Goal: Task Accomplishment & Management: Manage account settings

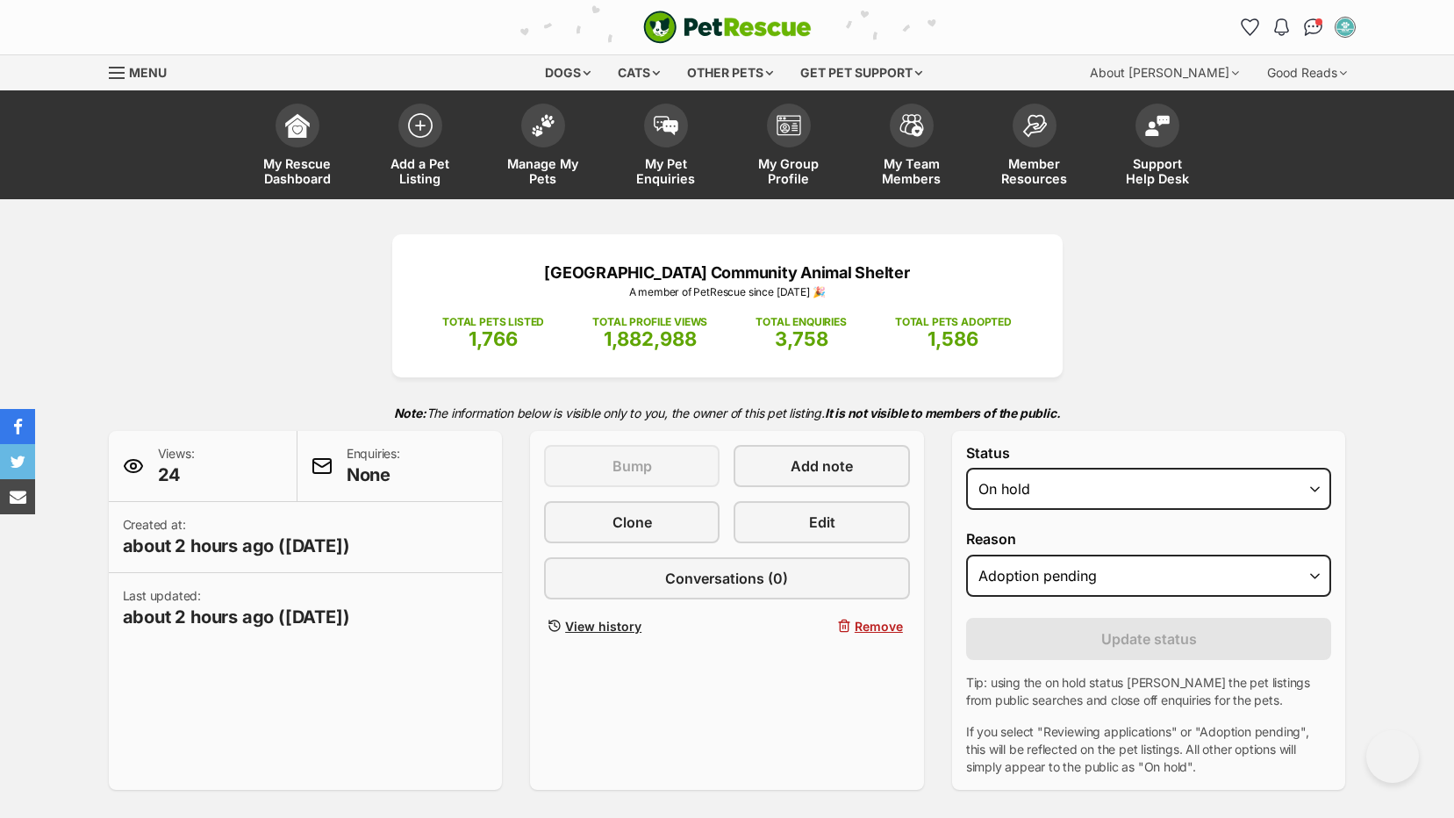
select select "on_hold"
select select "adoption_pending"
click at [533, 168] on span "Manage My Pets" at bounding box center [543, 171] width 79 height 30
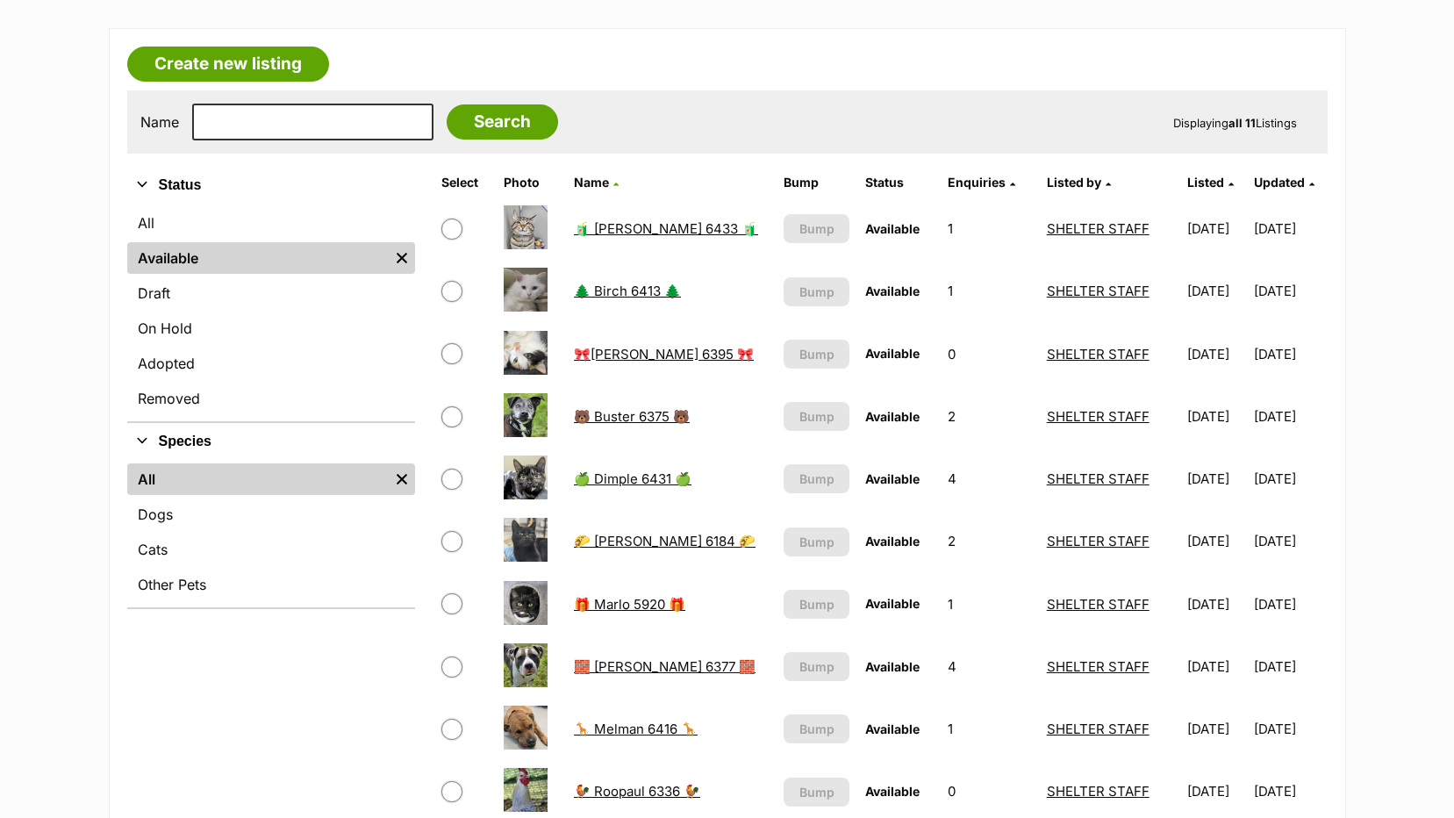
scroll to position [263, 0]
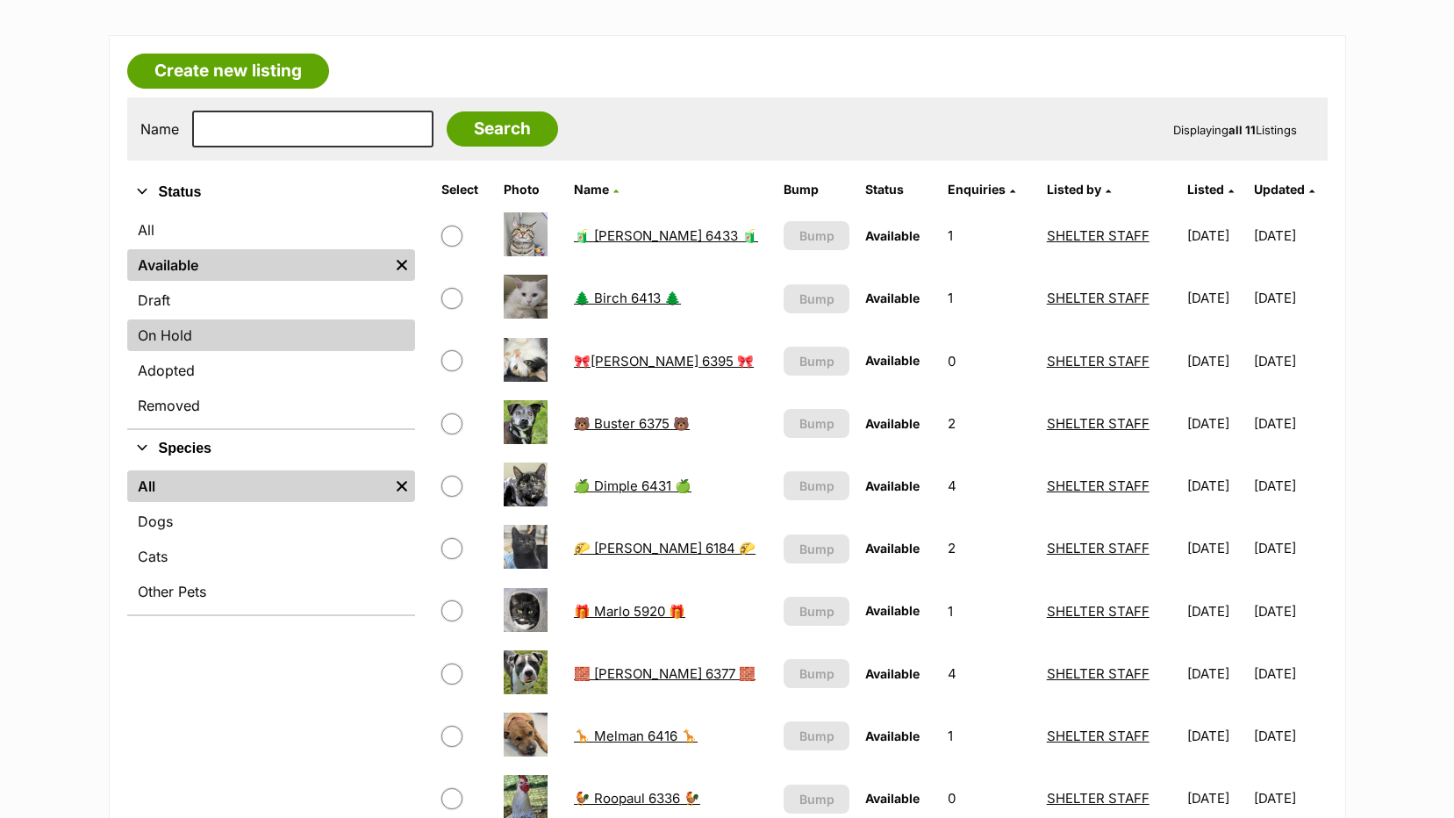
click at [150, 334] on link "On Hold" at bounding box center [271, 335] width 288 height 32
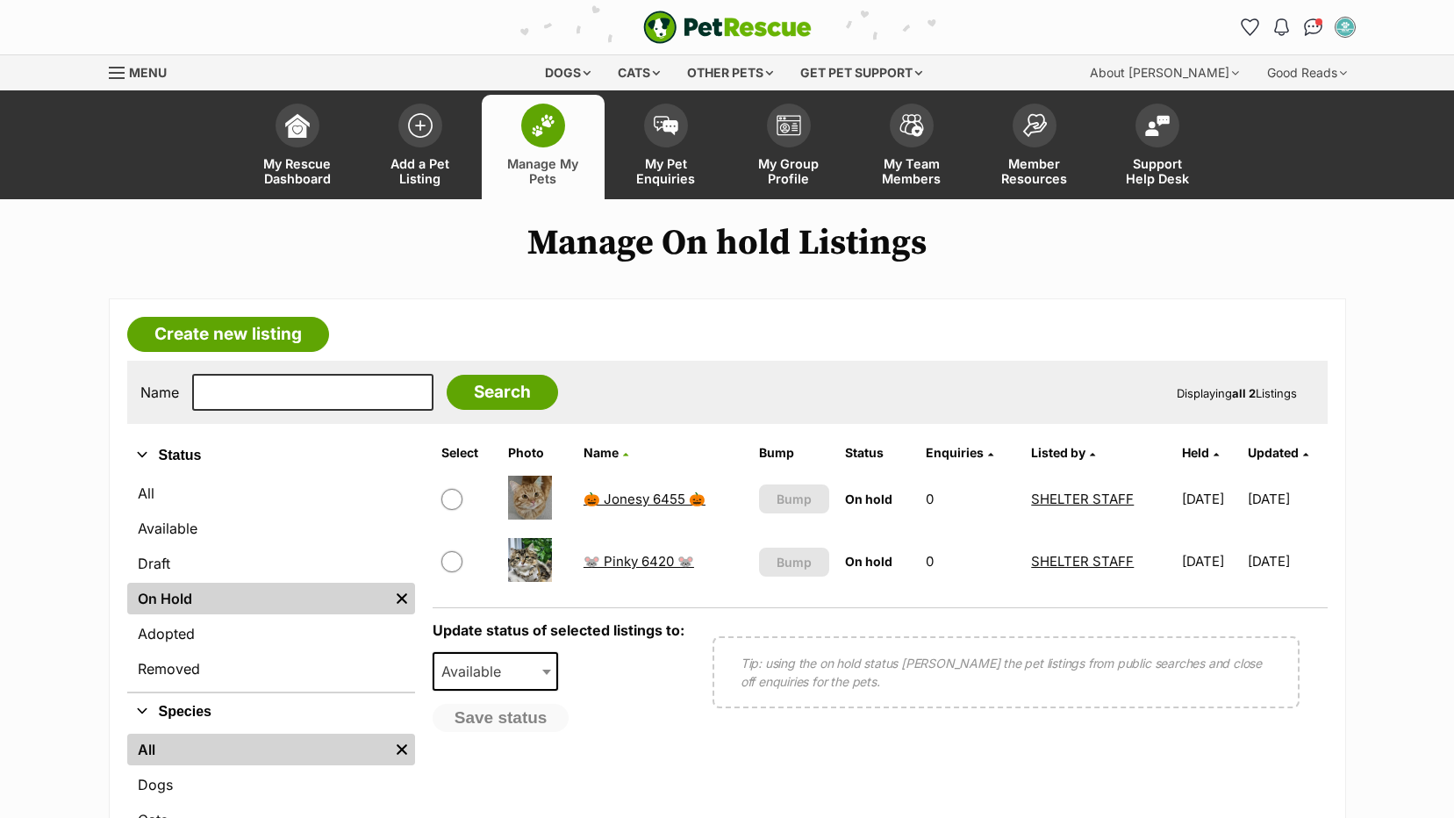
click at [527, 179] on span "Manage My Pets" at bounding box center [543, 171] width 79 height 30
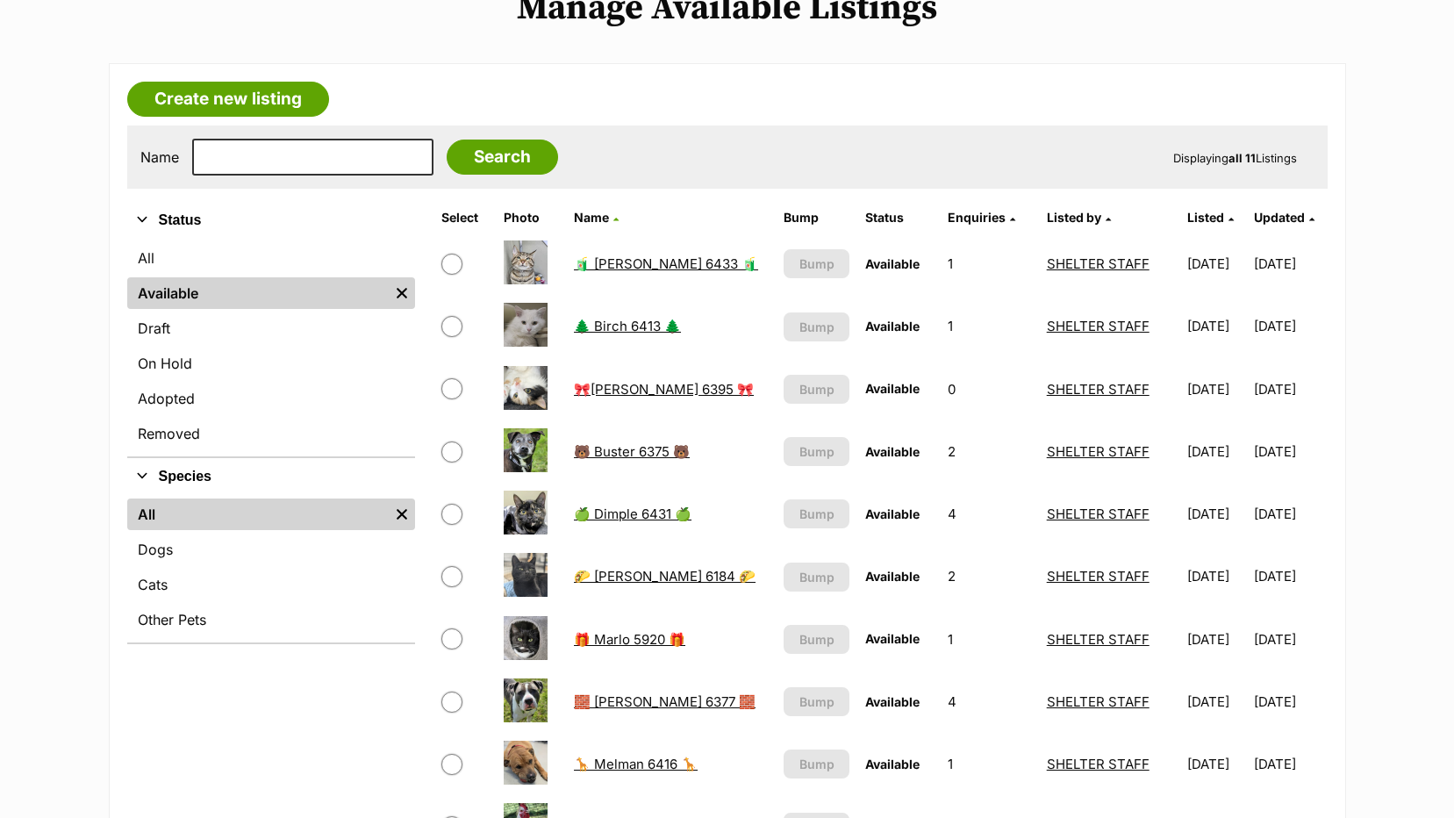
scroll to position [439, 0]
